Goal: Navigation & Orientation: Find specific page/section

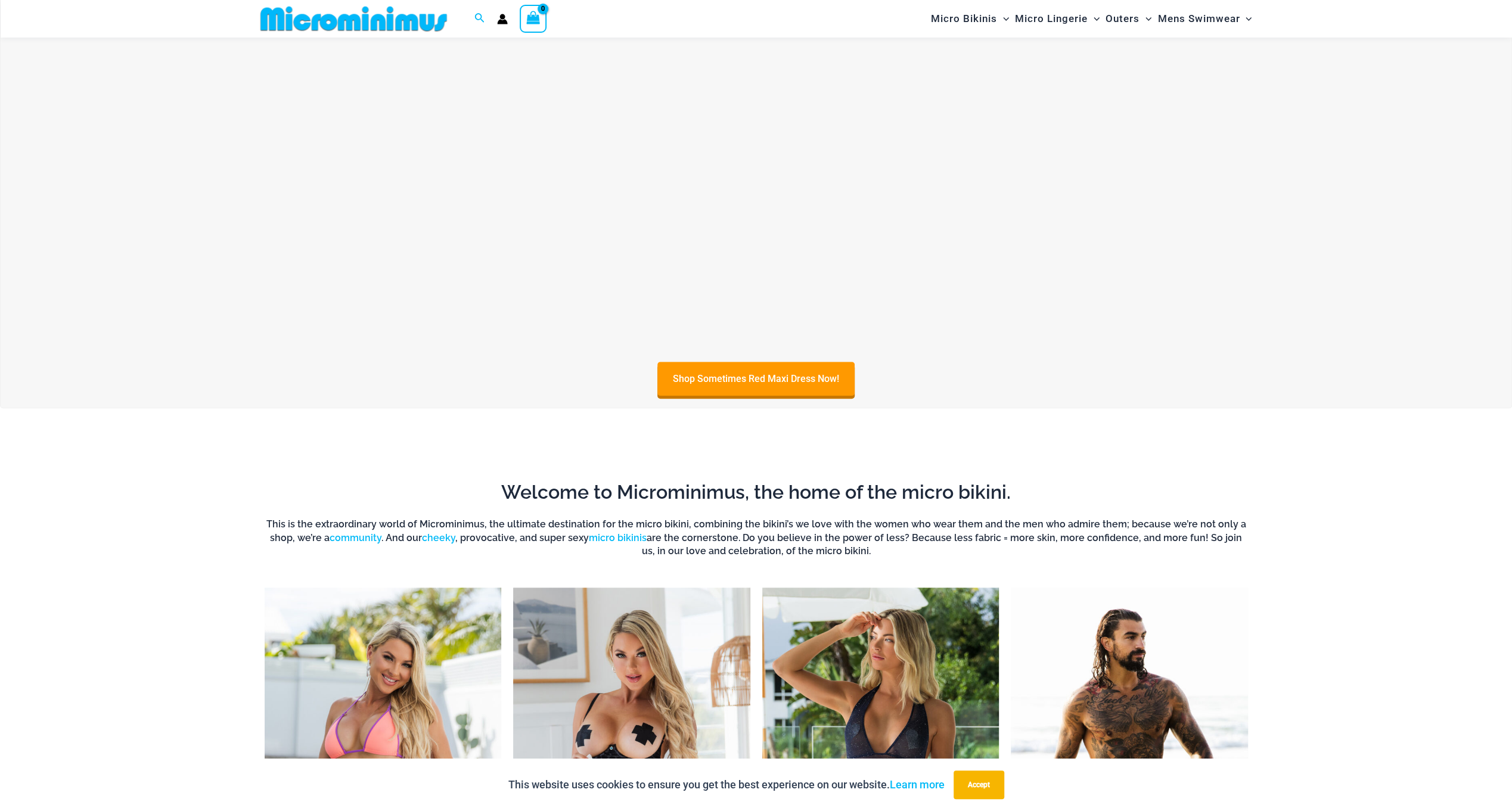
scroll to position [1062, 0]
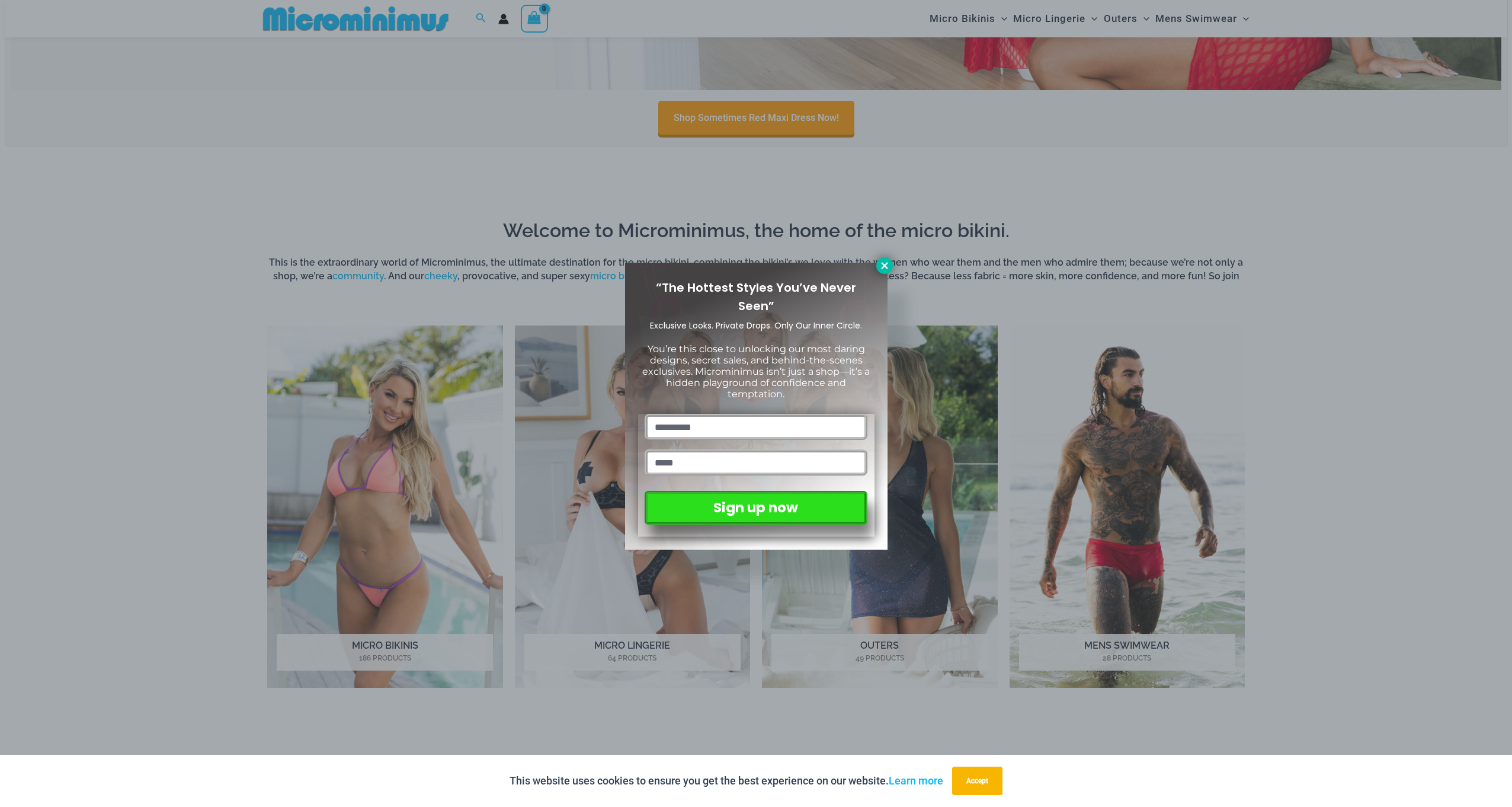
click at [881, 257] on div "“The Hottest Styles You’ve Never Seen” Exclusive Looks. Private Drops. Only Our…" at bounding box center [756, 404] width 1512 height 807
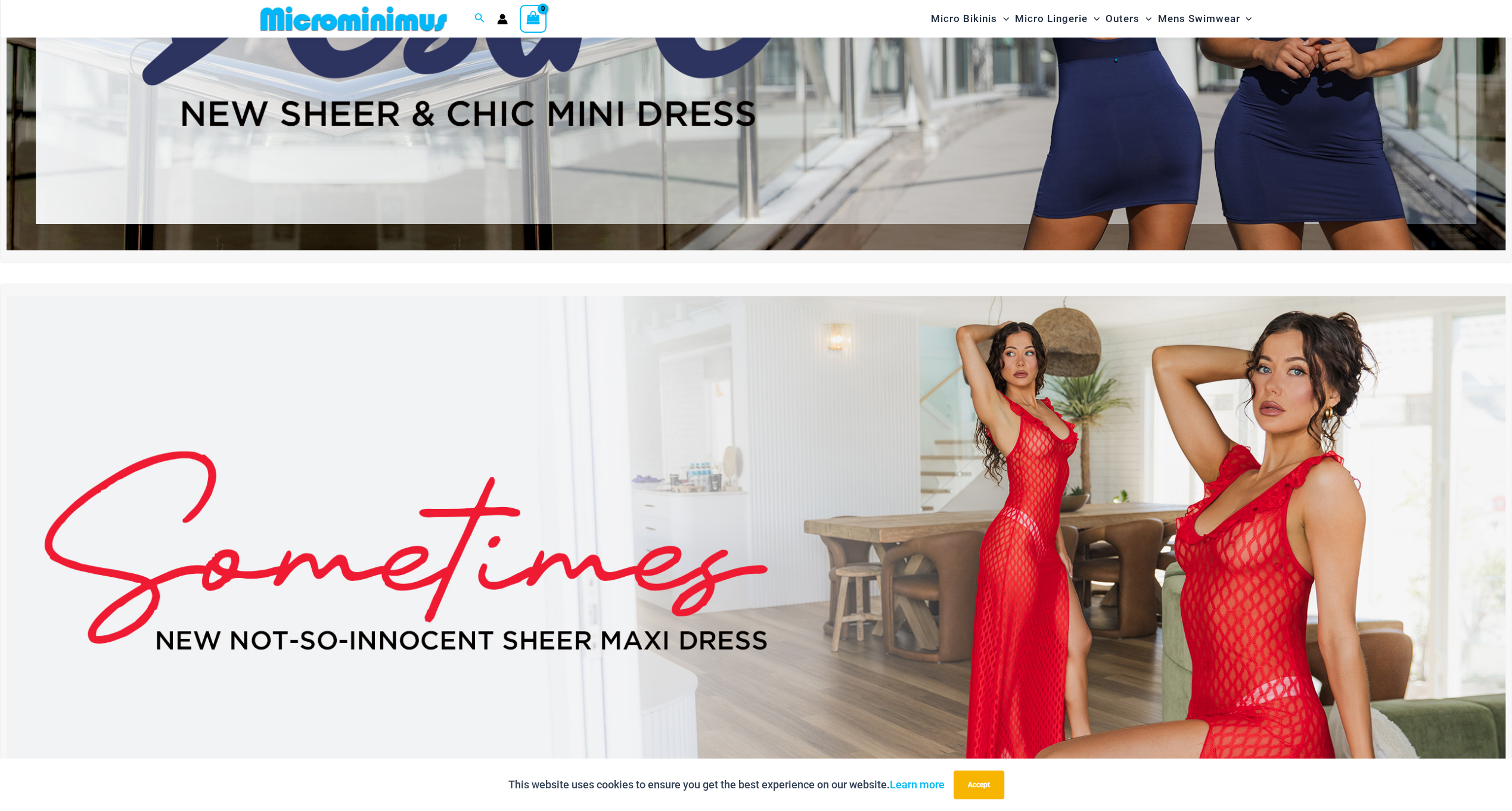
scroll to position [109, 0]
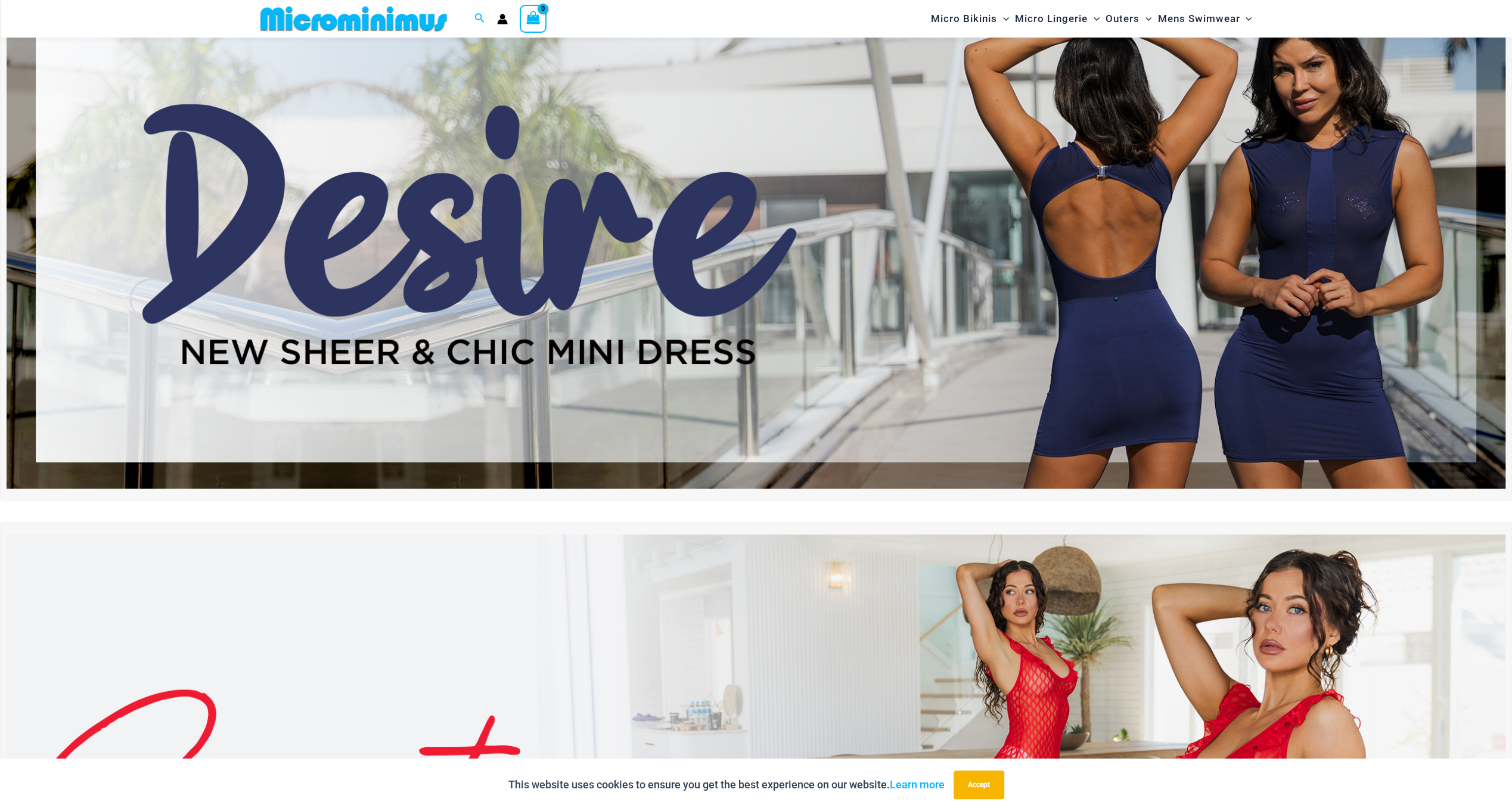
click at [1092, 306] on img at bounding box center [756, 234] width 1499 height 510
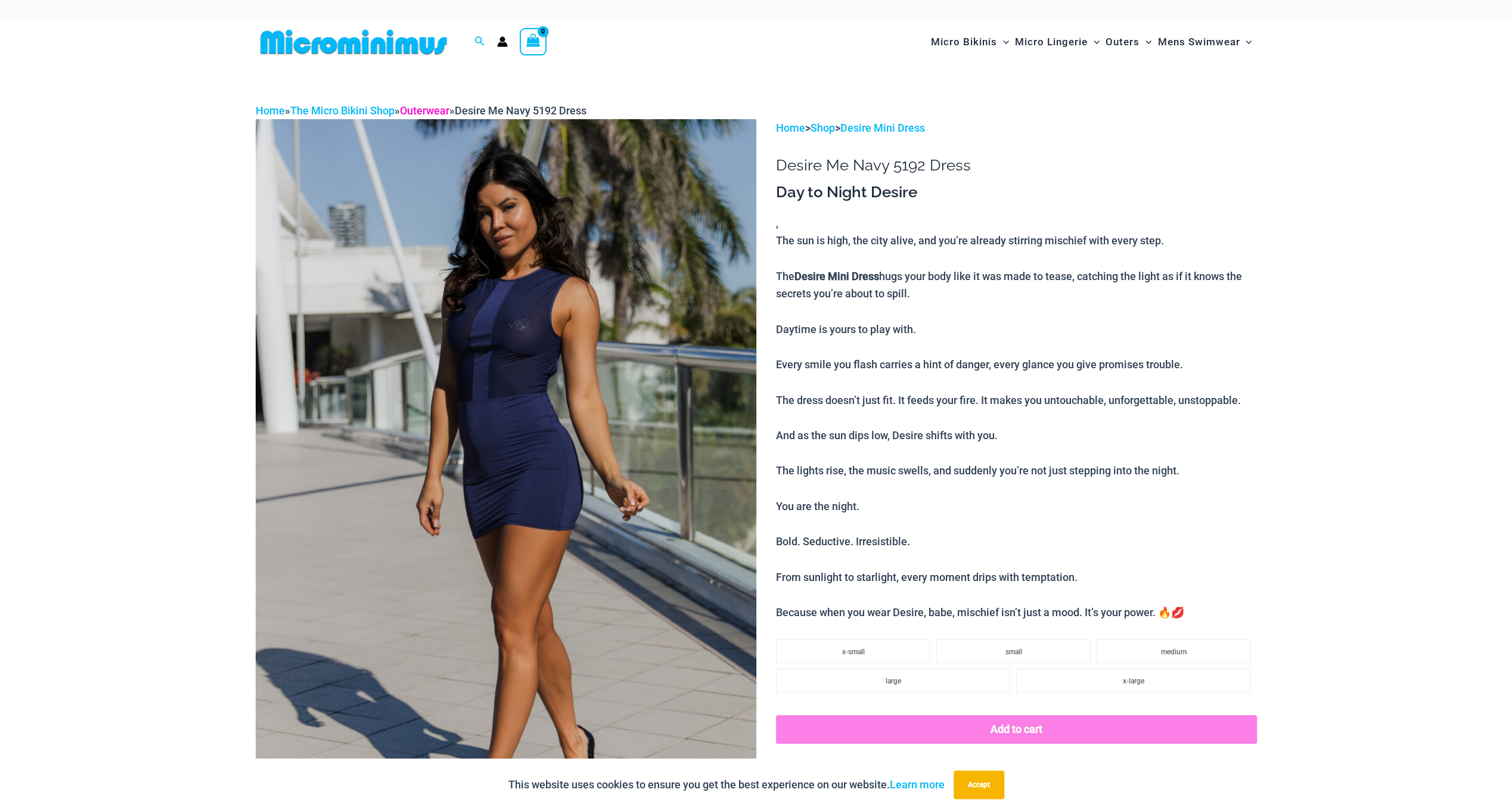
click at [425, 106] on link "Outerwear" at bounding box center [425, 110] width 50 height 13
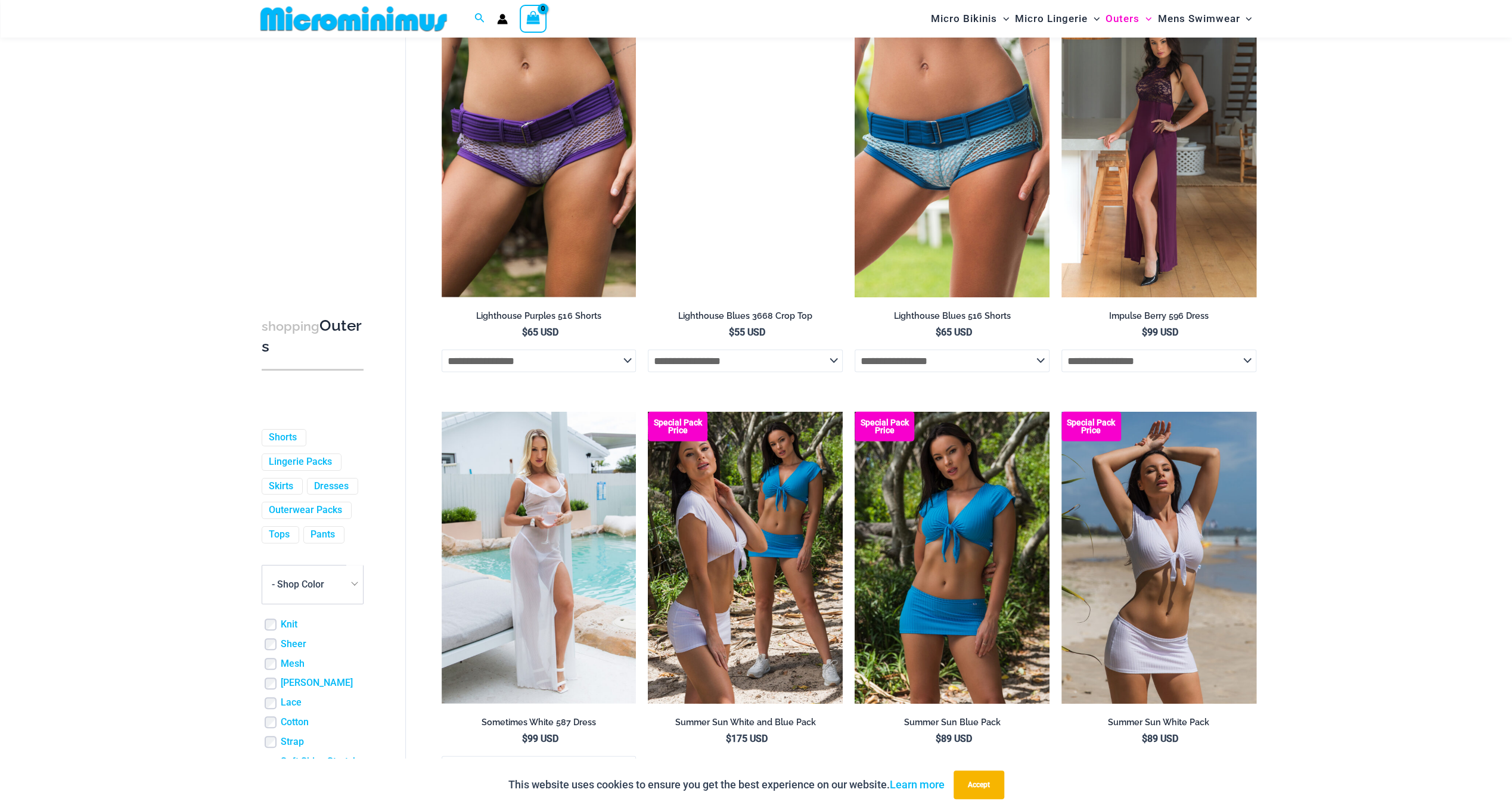
scroll to position [2253, 0]
